Goal: Check status: Check status

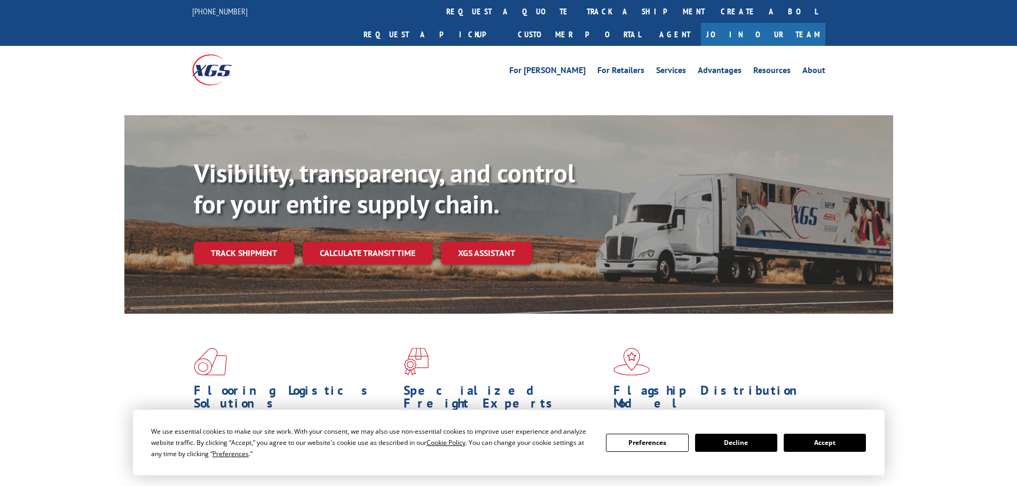
click at [812, 441] on button "Accept" at bounding box center [825, 443] width 82 height 18
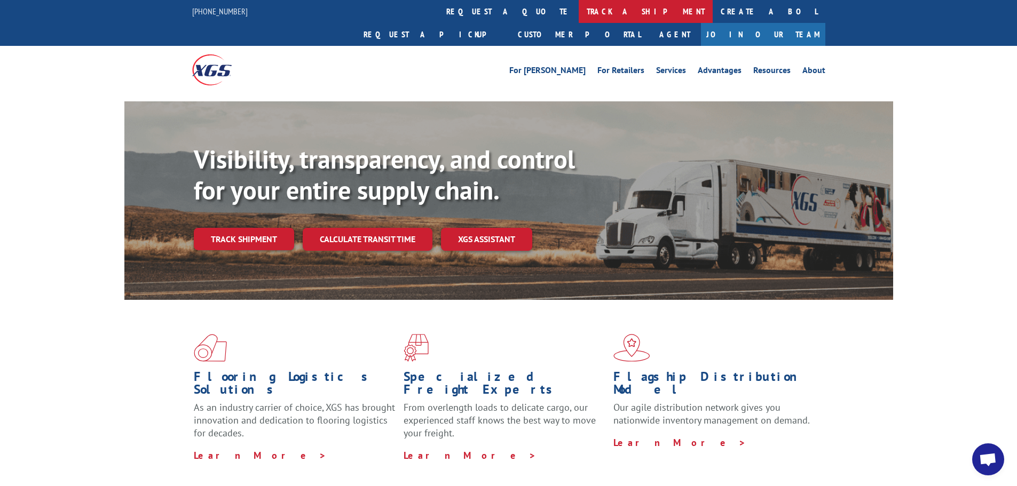
click at [579, 14] on link "track a shipment" at bounding box center [646, 11] width 134 height 23
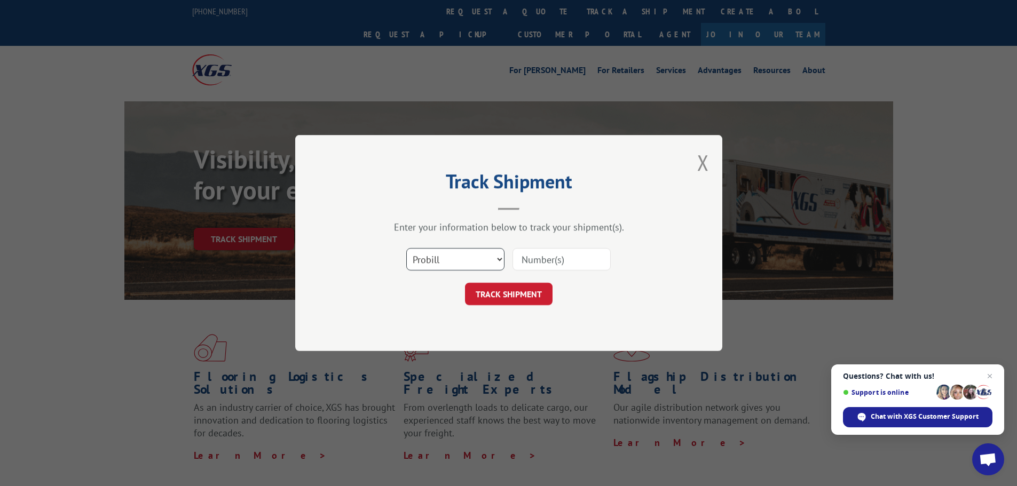
click at [494, 258] on select "Select category... Probill BOL PO" at bounding box center [455, 259] width 98 height 22
click at [542, 251] on input at bounding box center [561, 259] width 98 height 22
click at [550, 253] on input at bounding box center [561, 259] width 98 height 22
paste input "468011"
type input "468011"
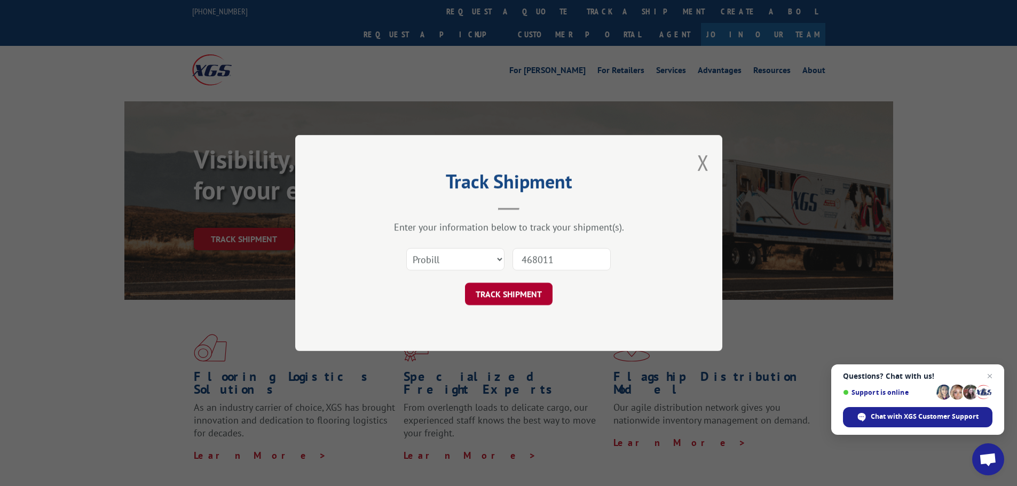
click at [500, 303] on button "TRACK SHIPMENT" at bounding box center [509, 294] width 88 height 22
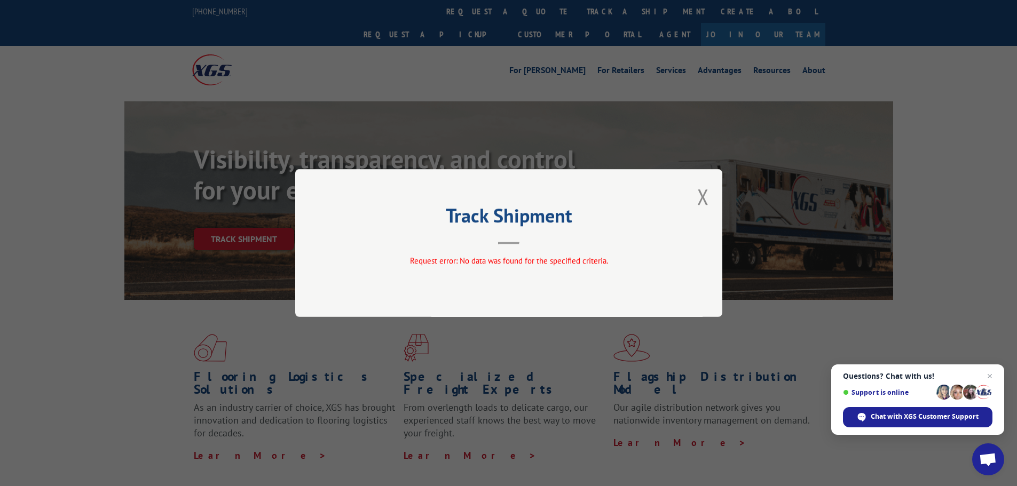
click at [702, 197] on button "Close modal" at bounding box center [703, 197] width 12 height 28
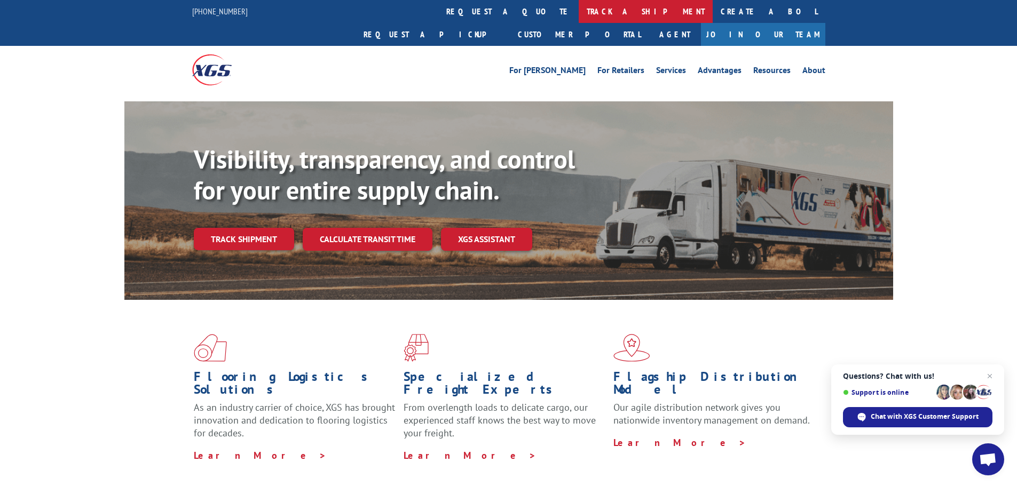
click at [579, 14] on link "track a shipment" at bounding box center [646, 11] width 134 height 23
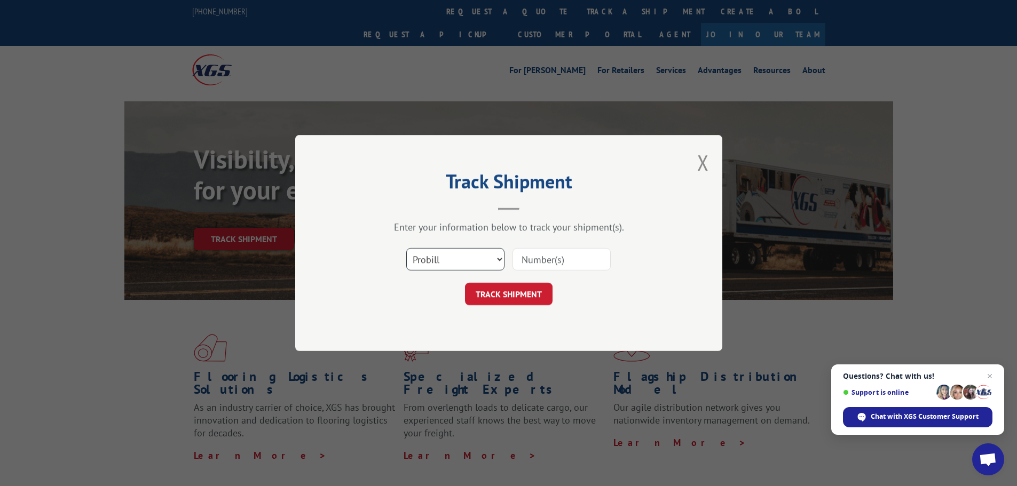
click at [492, 259] on select "Select category... Probill BOL PO" at bounding box center [455, 259] width 98 height 22
select select "po"
click at [406, 248] on select "Select category... Probill BOL PO" at bounding box center [455, 259] width 98 height 22
click at [538, 257] on input at bounding box center [561, 259] width 98 height 22
paste input "468011"
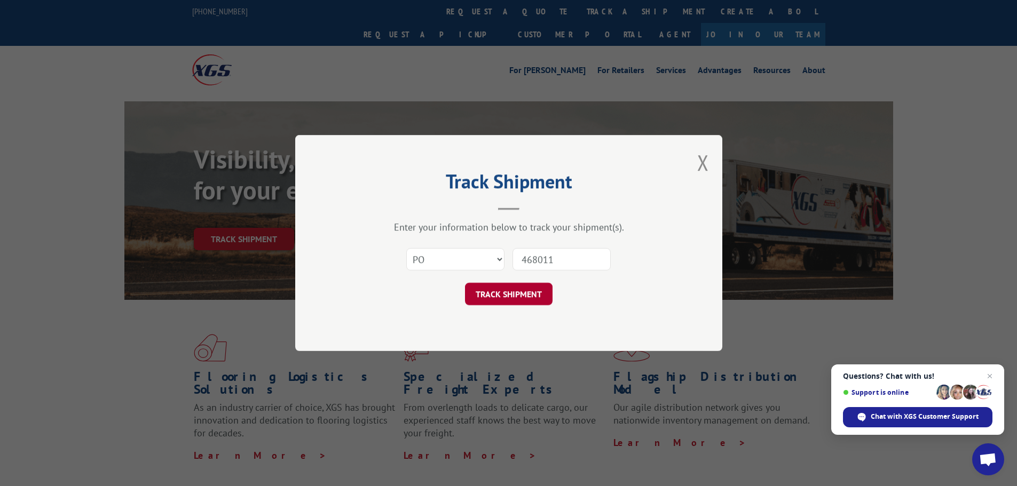
type input "468011"
click at [516, 296] on button "TRACK SHIPMENT" at bounding box center [509, 294] width 88 height 22
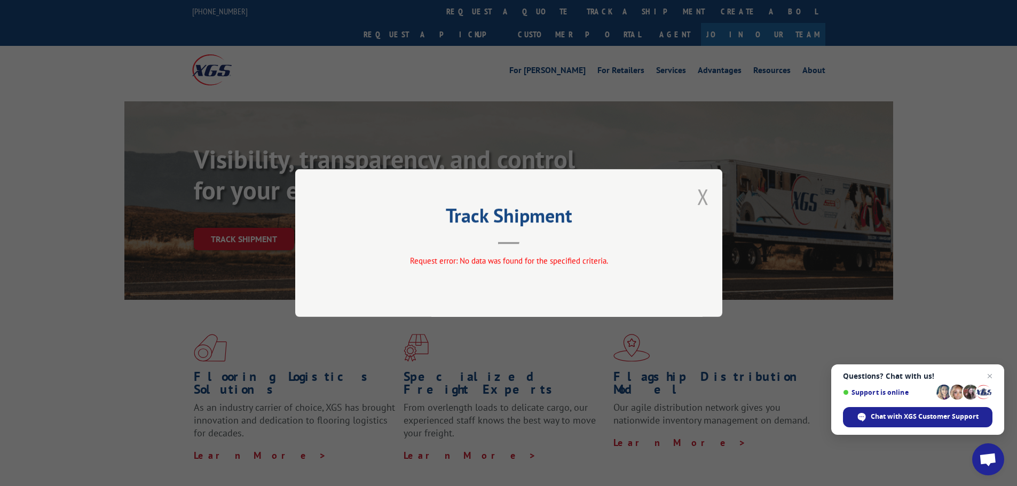
click at [705, 193] on button "Close modal" at bounding box center [703, 197] width 12 height 28
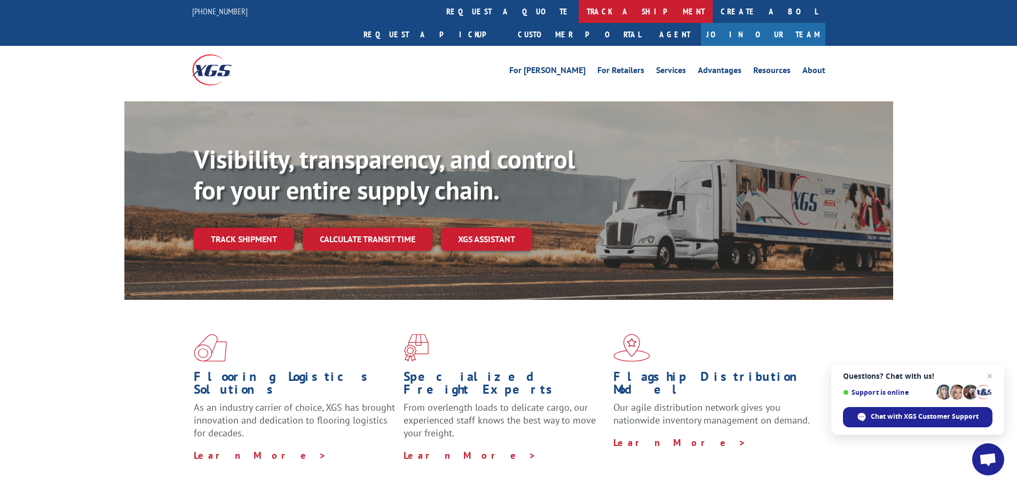
click at [579, 5] on link "track a shipment" at bounding box center [646, 11] width 134 height 23
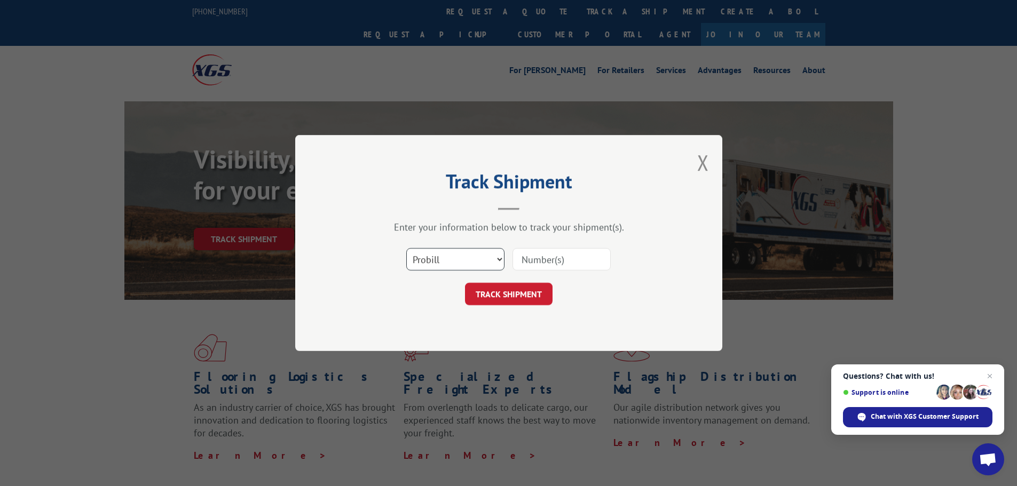
click at [470, 251] on select "Select category... Probill BOL PO" at bounding box center [455, 259] width 98 height 22
select select "bol"
click at [406, 248] on select "Select category... Probill BOL PO" at bounding box center [455, 259] width 98 height 22
click at [512, 266] on input at bounding box center [561, 259] width 98 height 22
paste input "468011"
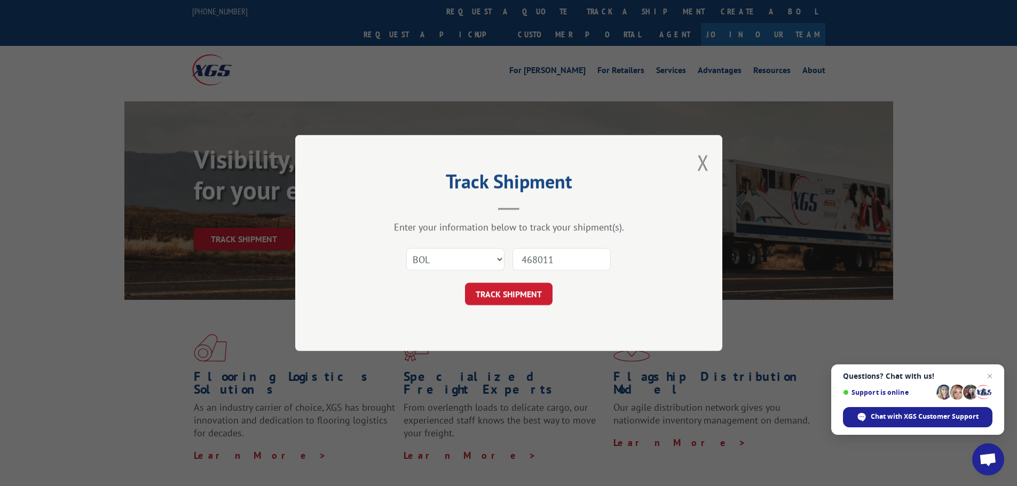
type input "468011"
click at [495, 314] on div "Track Shipment Enter your information below to track your shipment(s). Select c…" at bounding box center [508, 243] width 427 height 216
click at [501, 298] on button "TRACK SHIPMENT" at bounding box center [509, 294] width 88 height 22
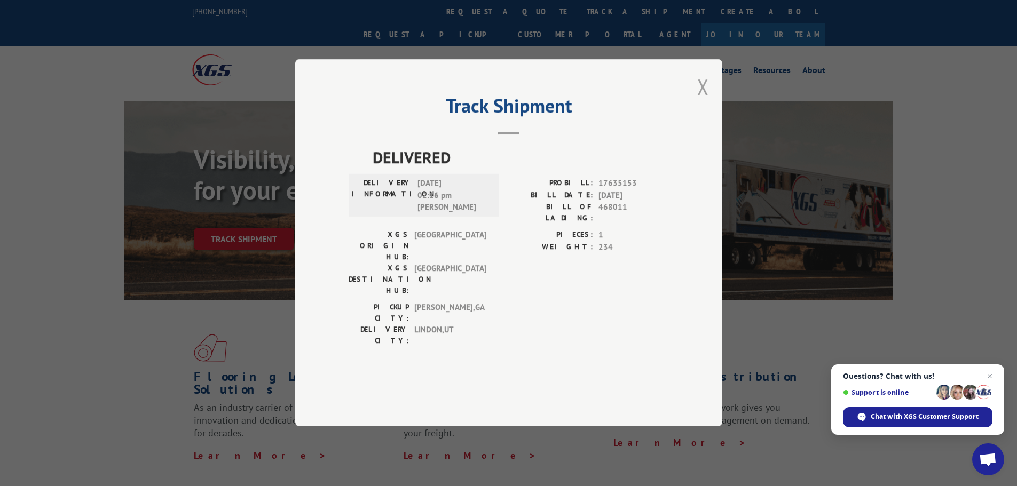
click at [705, 101] on button "Close modal" at bounding box center [703, 87] width 12 height 28
